Goal: Task Accomplishment & Management: Use online tool/utility

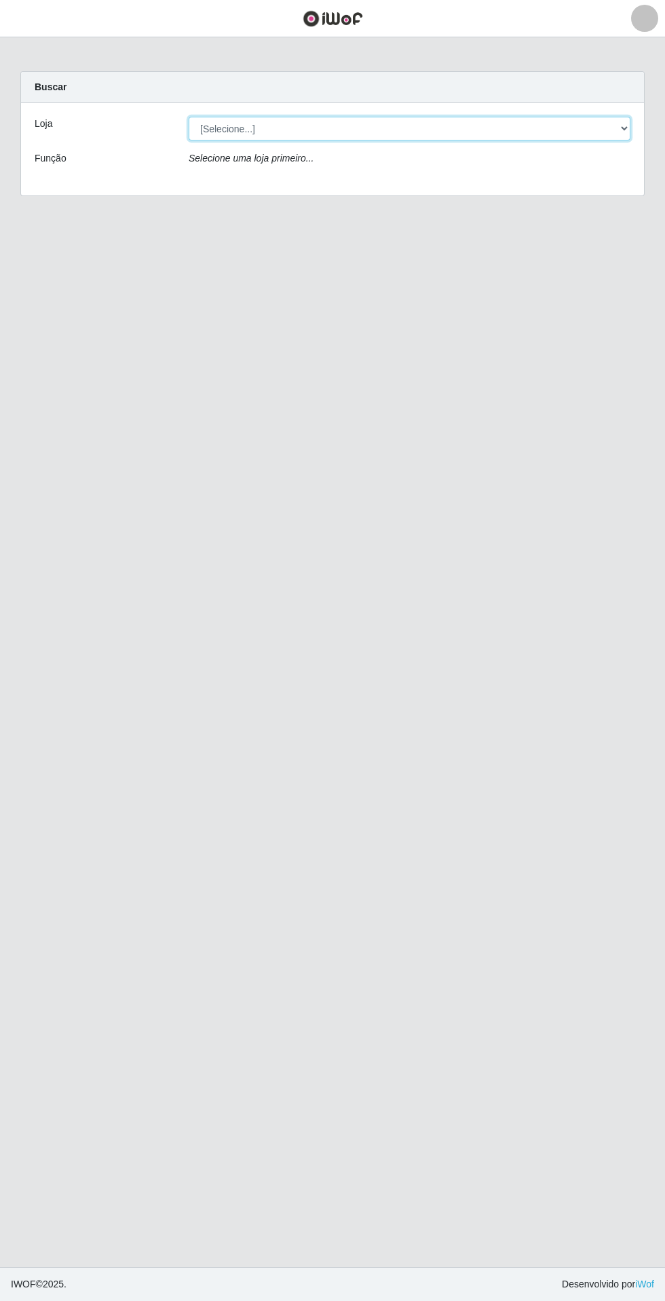
click at [491, 126] on select "[Selecione...] Extrabom - Loja 05 [GEOGRAPHIC_DATA]" at bounding box center [410, 129] width 442 height 24
select select "494"
click at [189, 117] on select "[Selecione...] Extrabom - Loja 05 [GEOGRAPHIC_DATA]" at bounding box center [410, 129] width 442 height 24
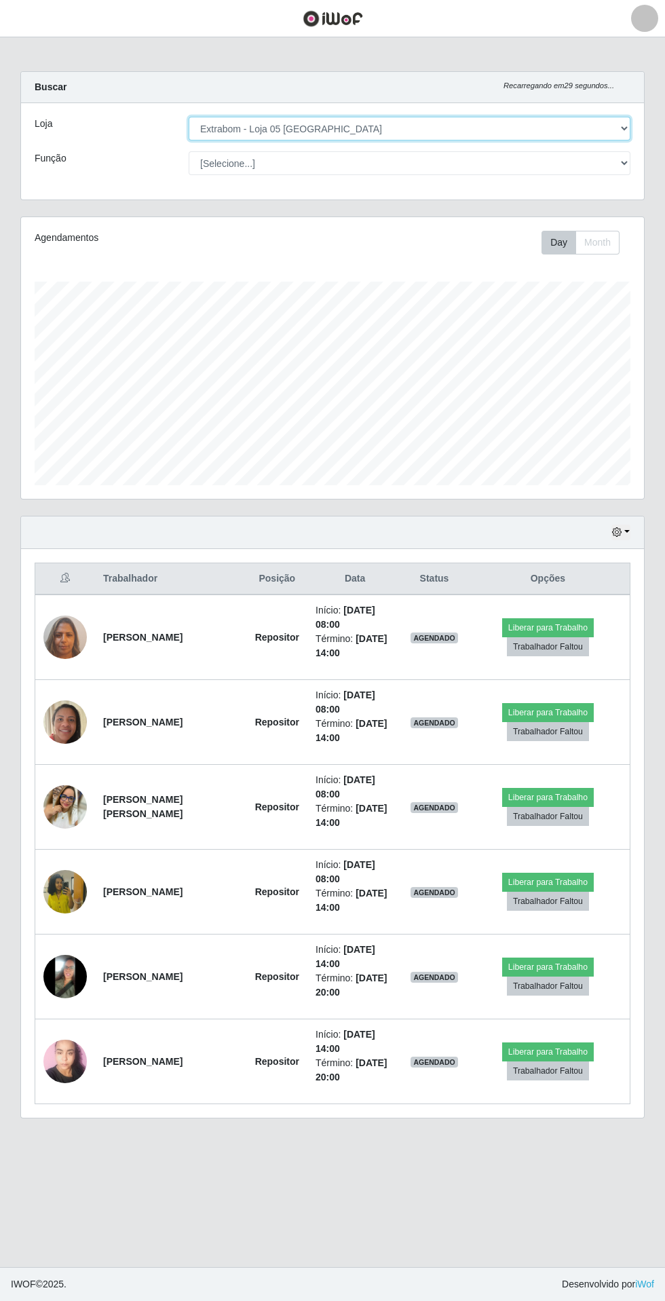
scroll to position [282, 623]
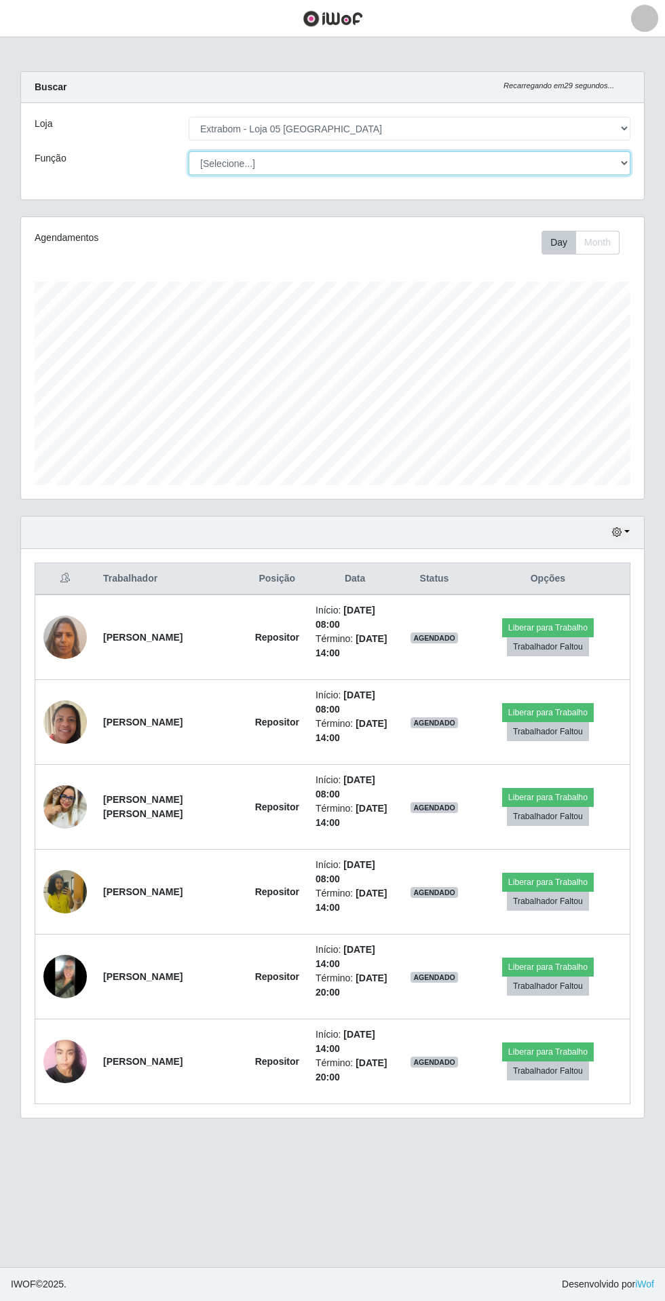
click at [454, 163] on select "[Selecione...] Repositor Repositor + Repositor ++" at bounding box center [410, 163] width 442 height 24
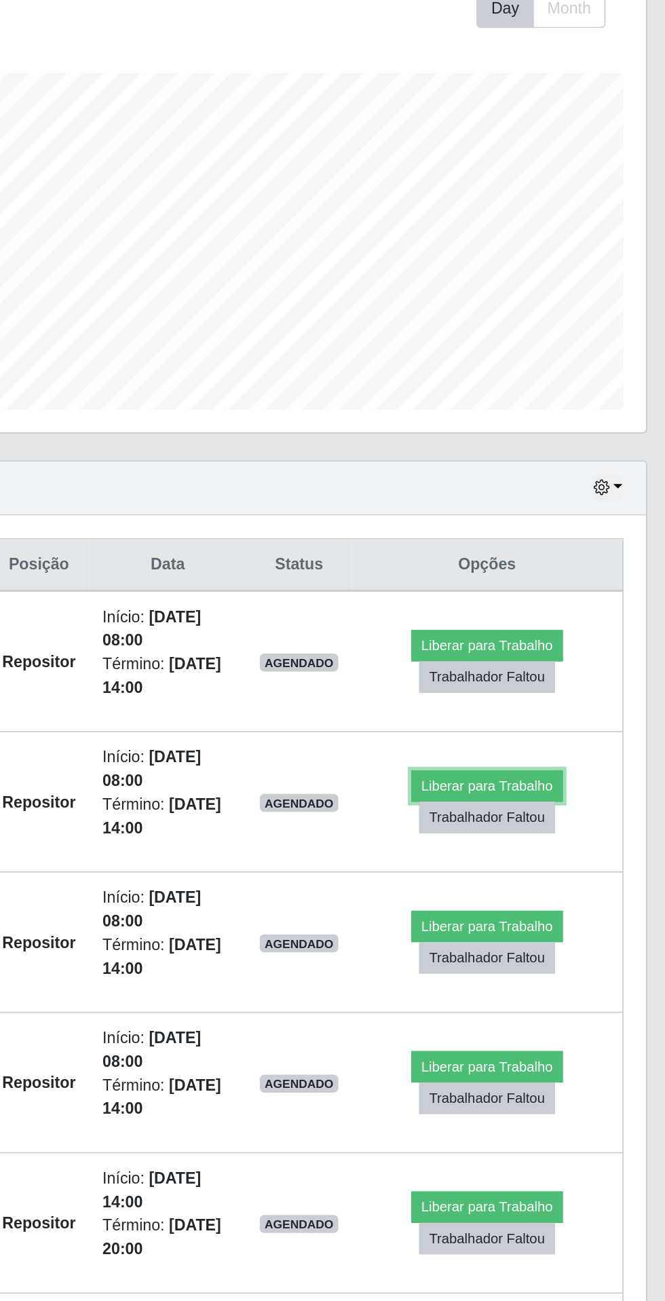
click at [559, 712] on button "Liberar para Trabalho" at bounding box center [548, 712] width 92 height 19
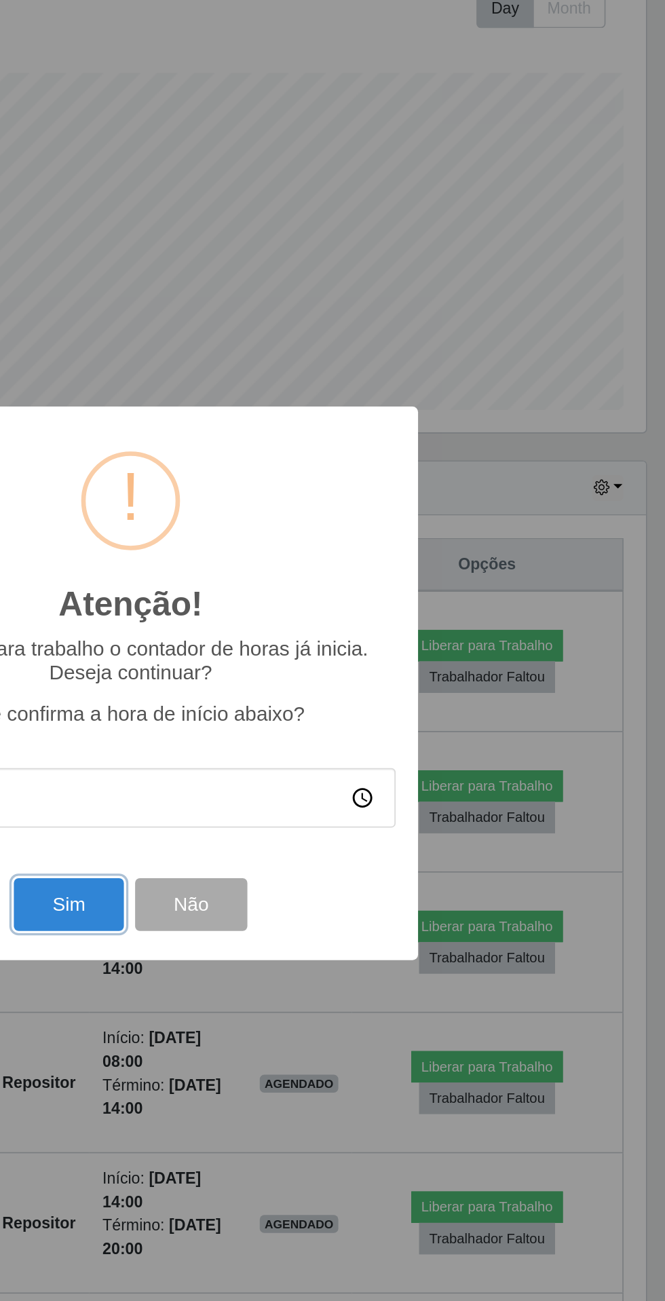
click at [305, 788] on button "Sim" at bounding box center [295, 784] width 66 height 32
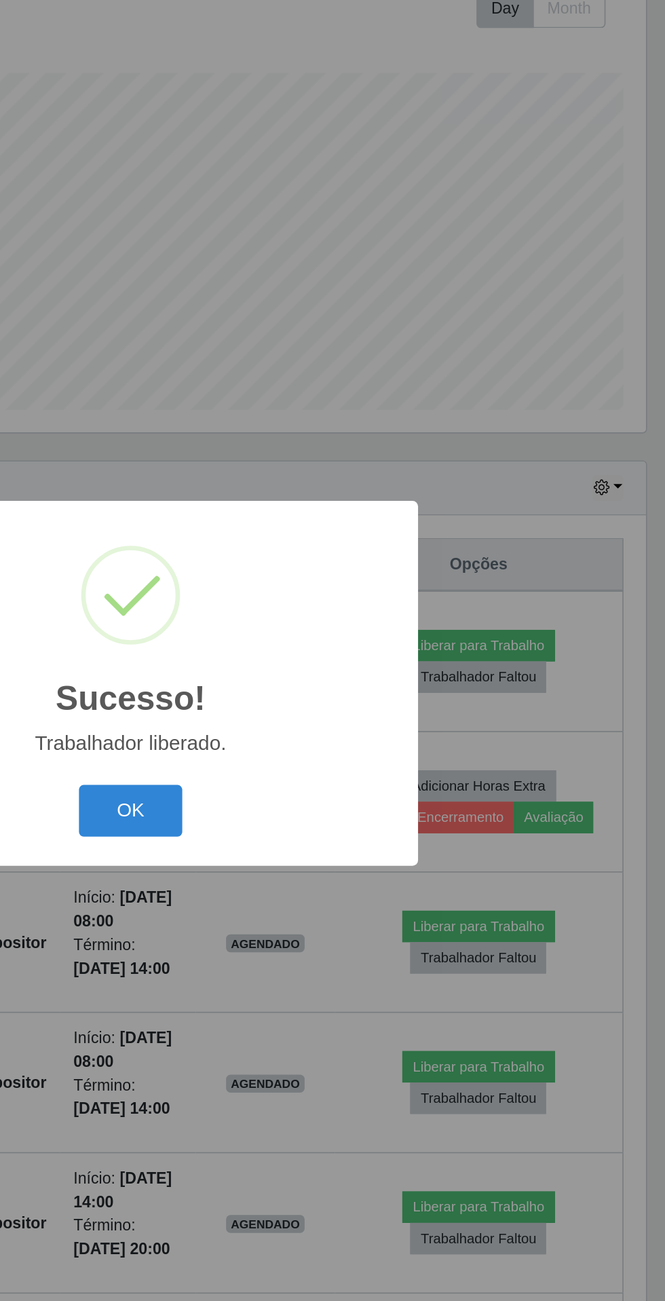
click at [347, 724] on button "OK" at bounding box center [332, 728] width 63 height 32
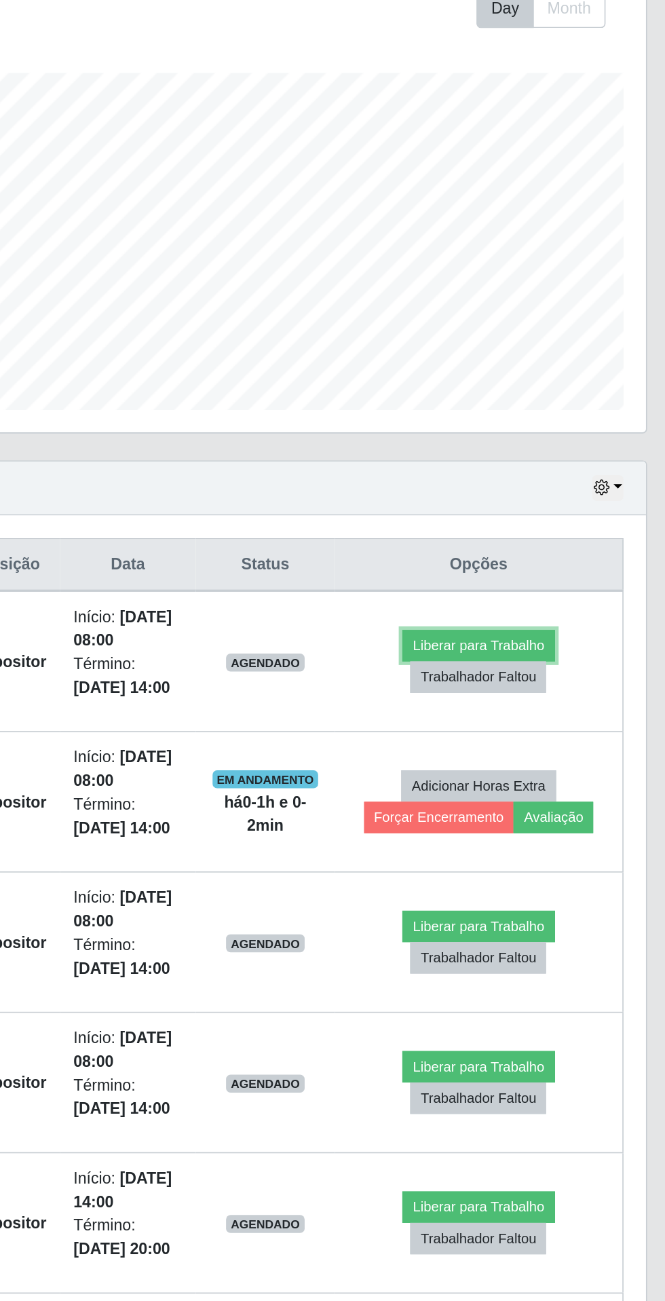
click at [553, 625] on button "Liberar para Trabalho" at bounding box center [543, 627] width 92 height 19
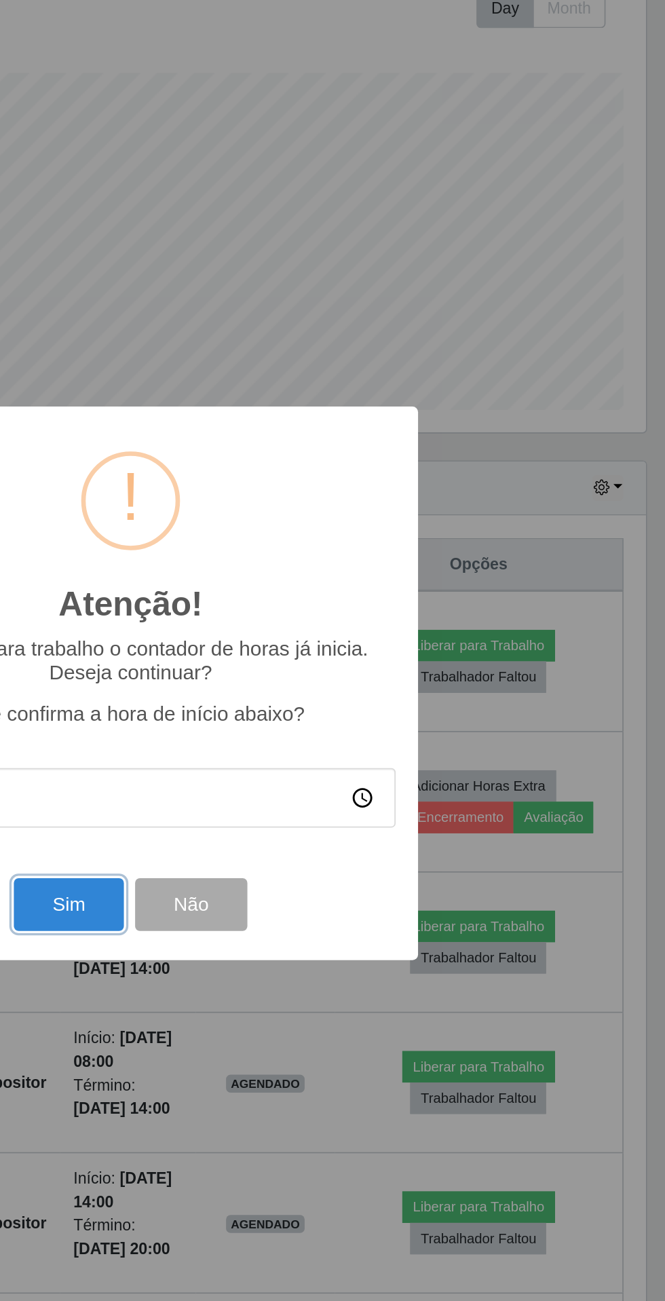
click at [302, 783] on button "Sim" at bounding box center [295, 784] width 66 height 32
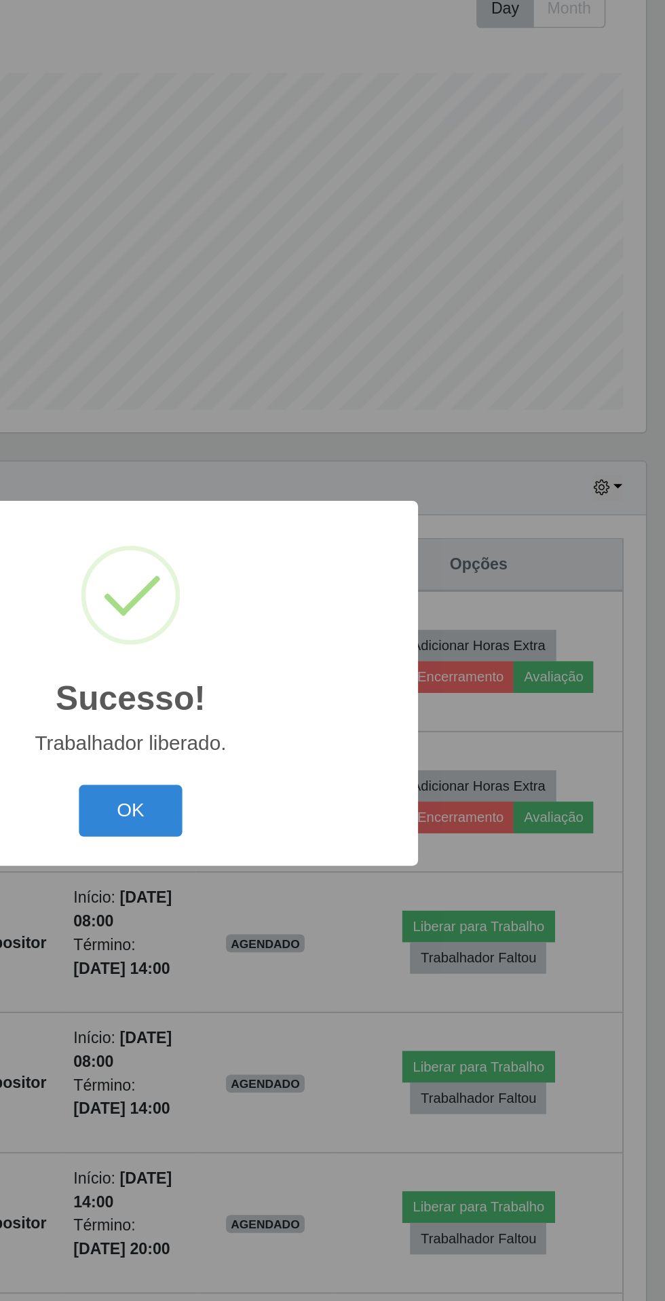
click at [350, 724] on button "OK" at bounding box center [332, 728] width 63 height 32
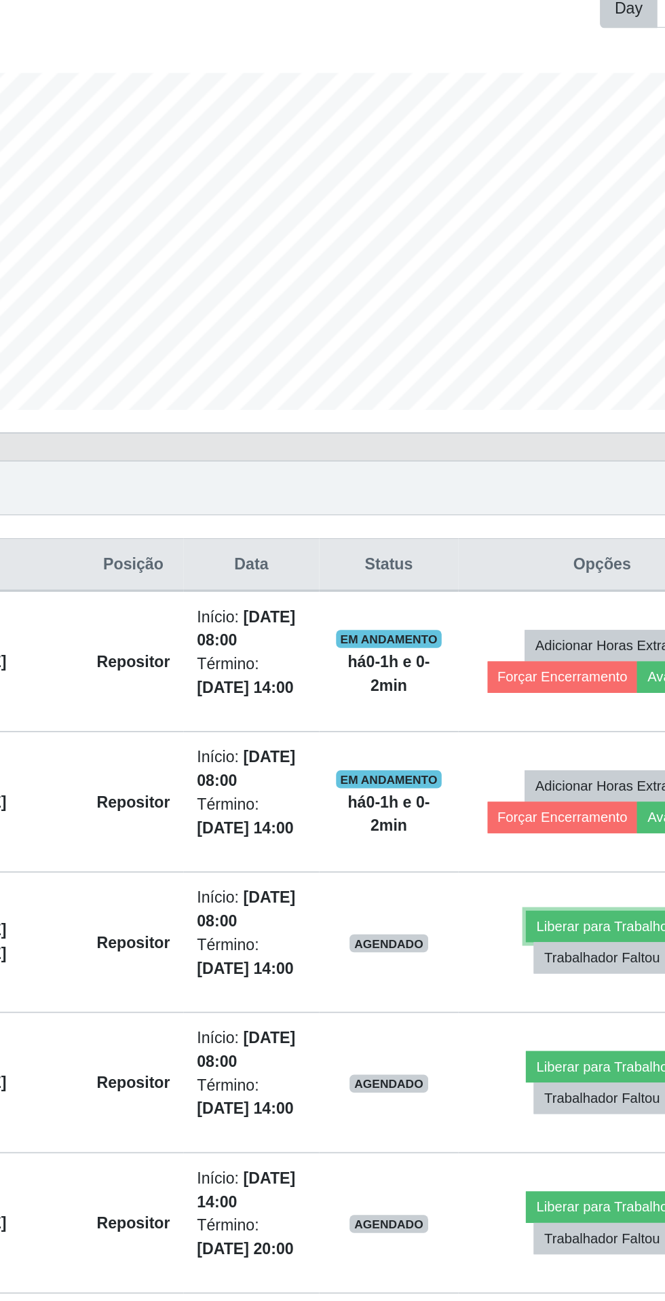
click at [524, 795] on button "Liberar para Trabalho" at bounding box center [543, 797] width 92 height 19
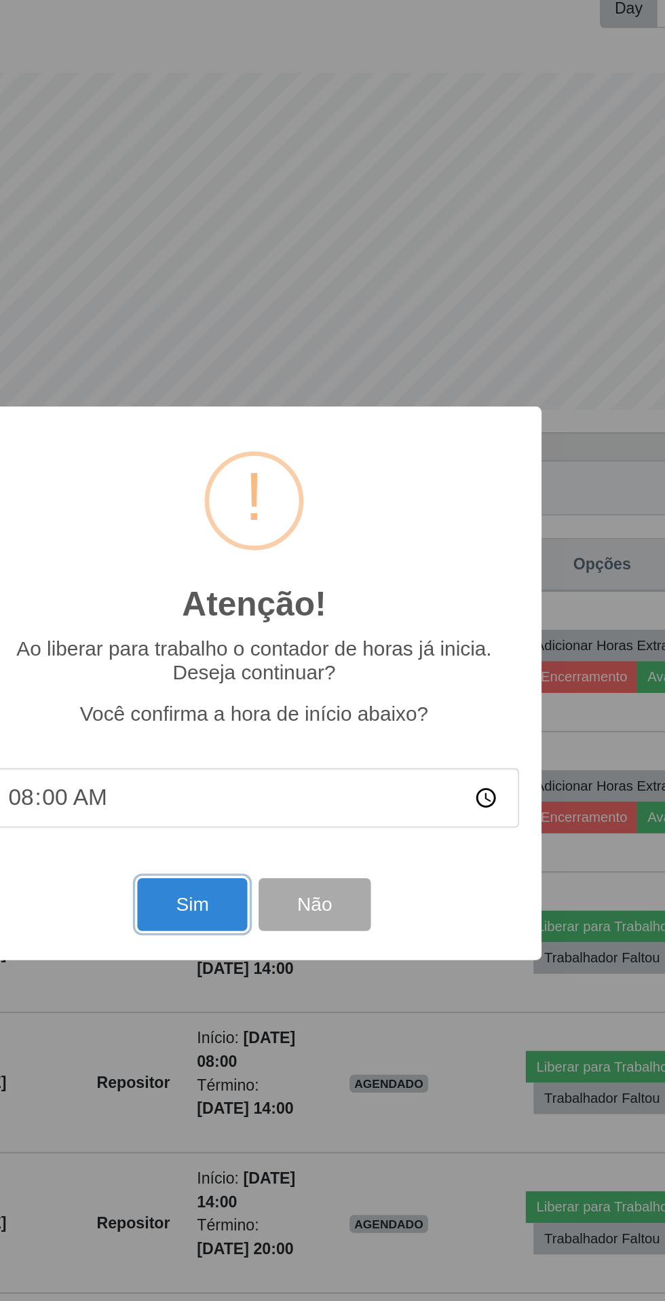
click at [299, 787] on button "Sim" at bounding box center [295, 784] width 66 height 32
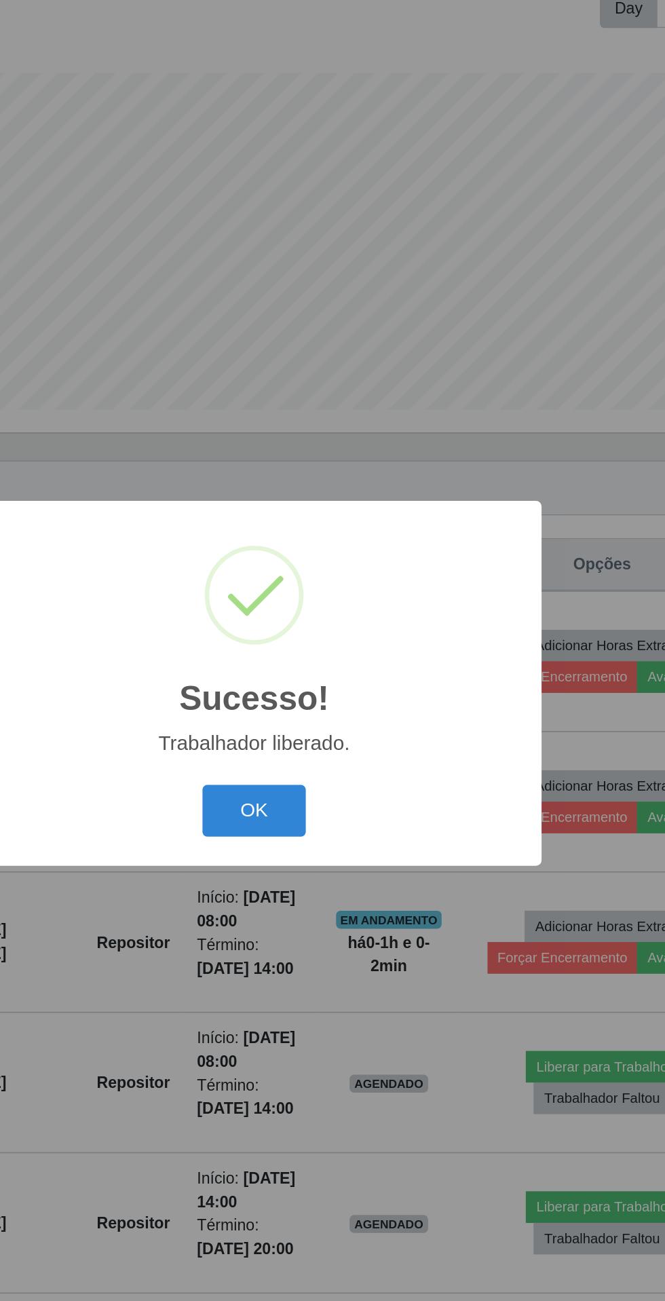
click at [326, 726] on button "OK" at bounding box center [332, 728] width 63 height 32
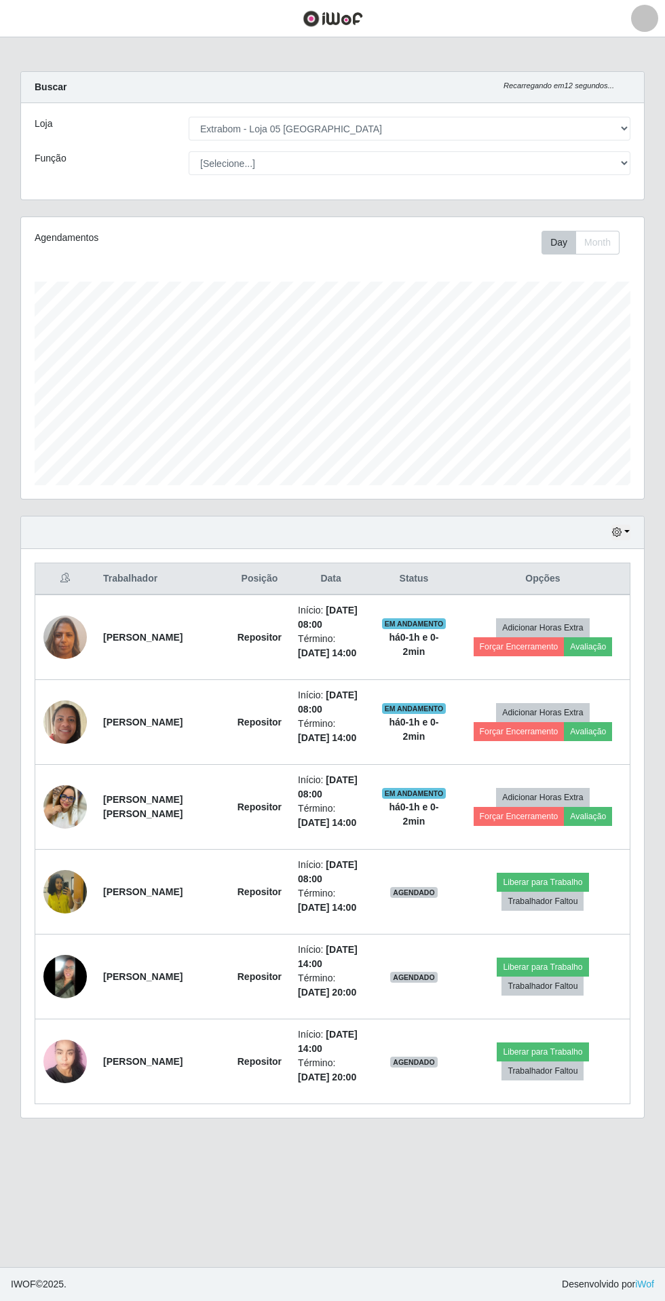
scroll to position [0, 0]
click at [540, 884] on button "Liberar para Trabalho" at bounding box center [543, 882] width 92 height 19
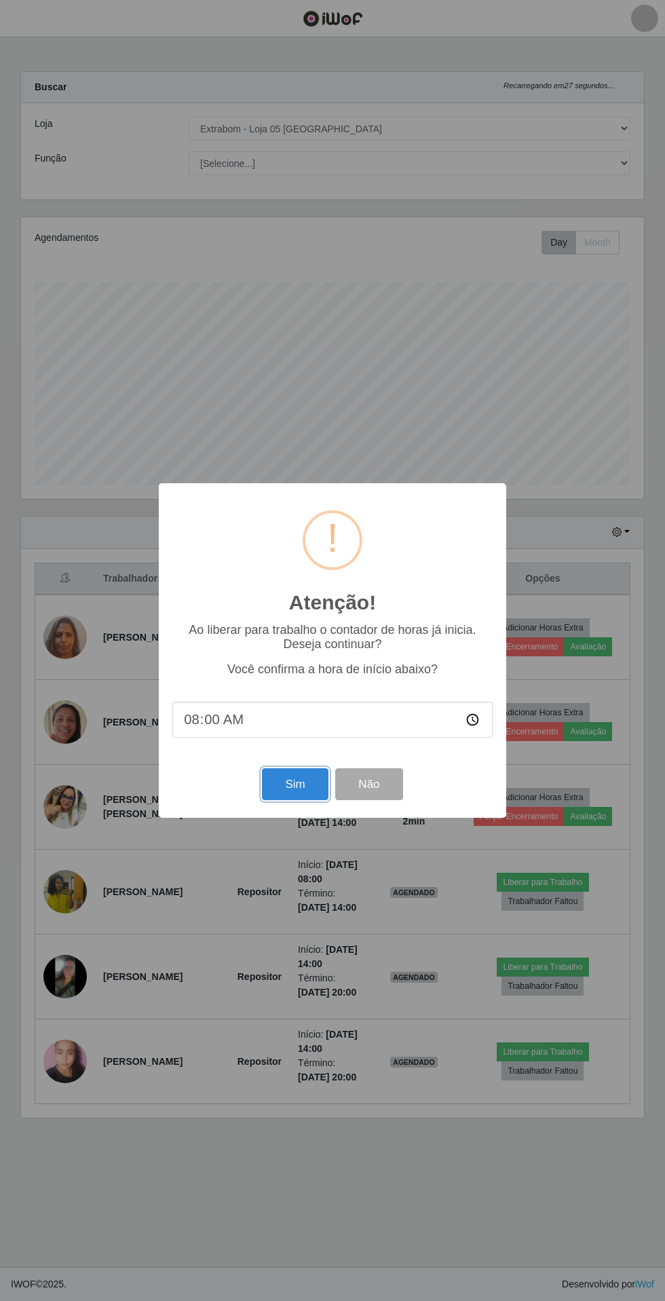
click at [295, 785] on button "Sim" at bounding box center [295, 784] width 66 height 32
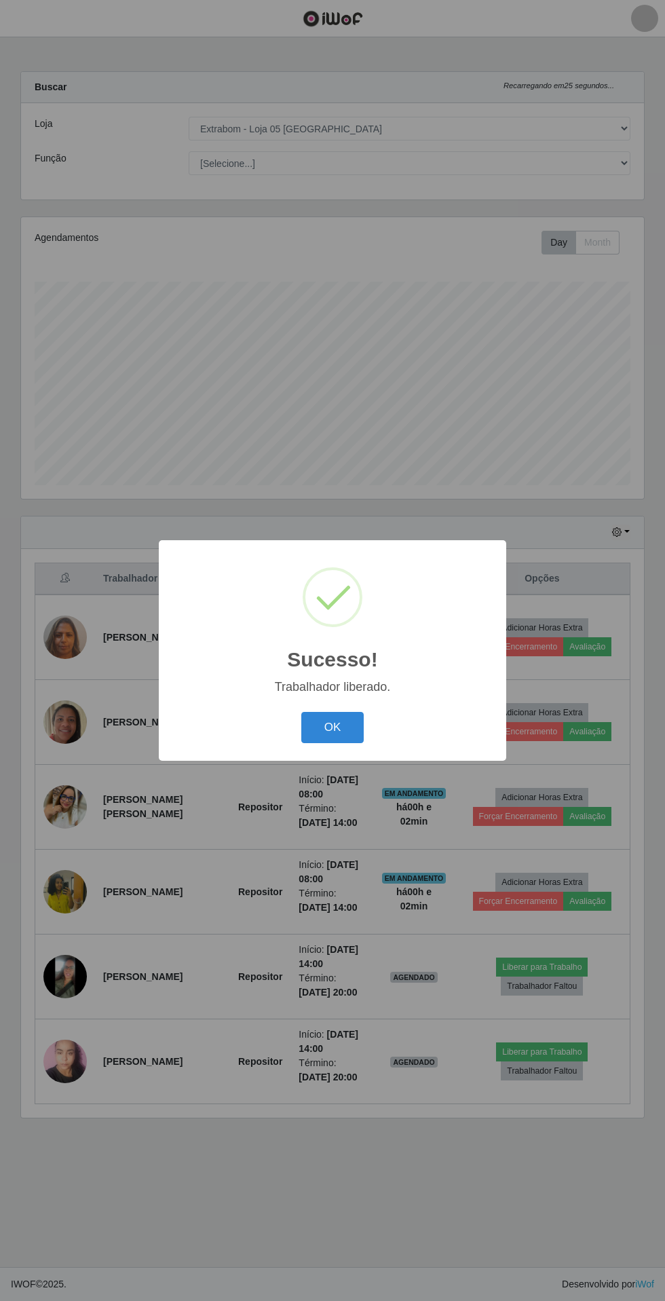
click at [333, 728] on button "OK" at bounding box center [332, 728] width 63 height 32
